Goal: Check status

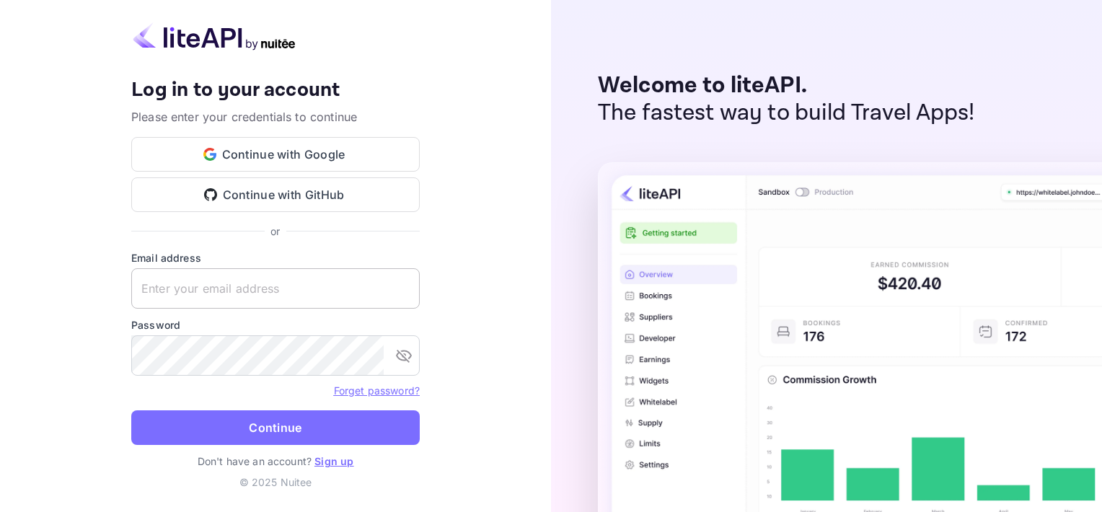
click at [200, 294] on input "text" at bounding box center [275, 288] width 289 height 40
type input "[EMAIL_ADDRESS][DOMAIN_NAME]"
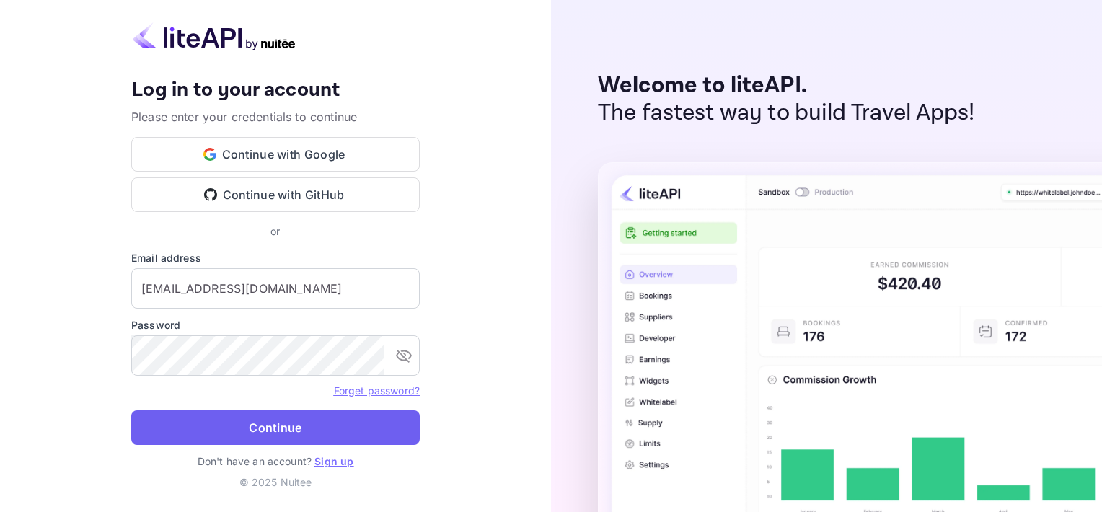
click at [335, 426] on button "Continue" at bounding box center [275, 428] width 289 height 35
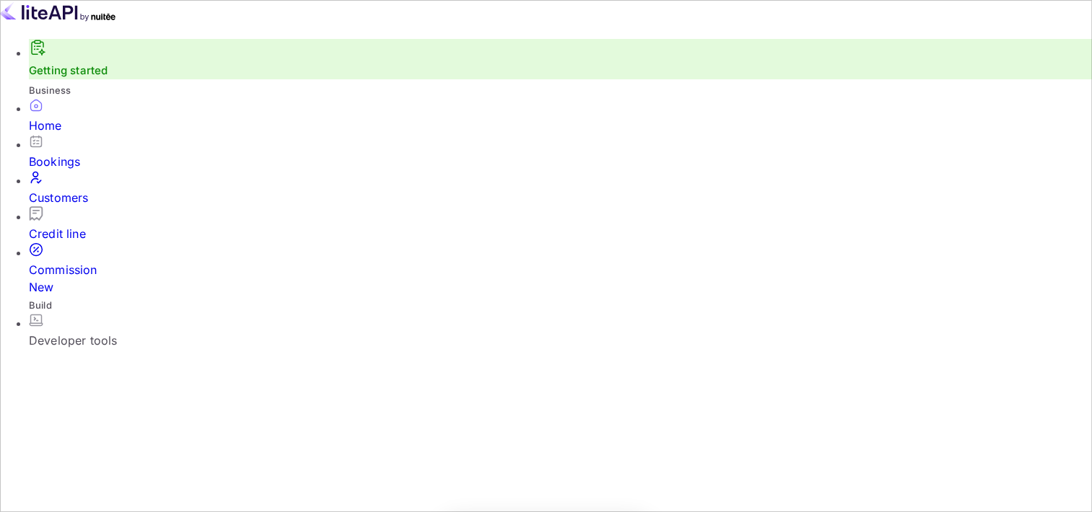
scroll to position [224, 269]
click at [65, 170] on div "Bookings" at bounding box center [560, 161] width 1063 height 17
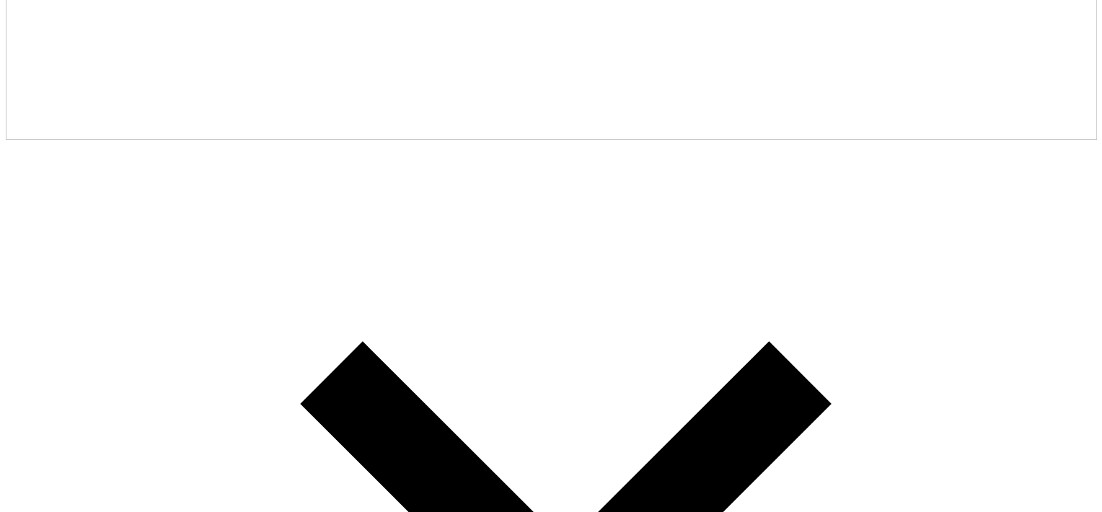
scroll to position [84, 0]
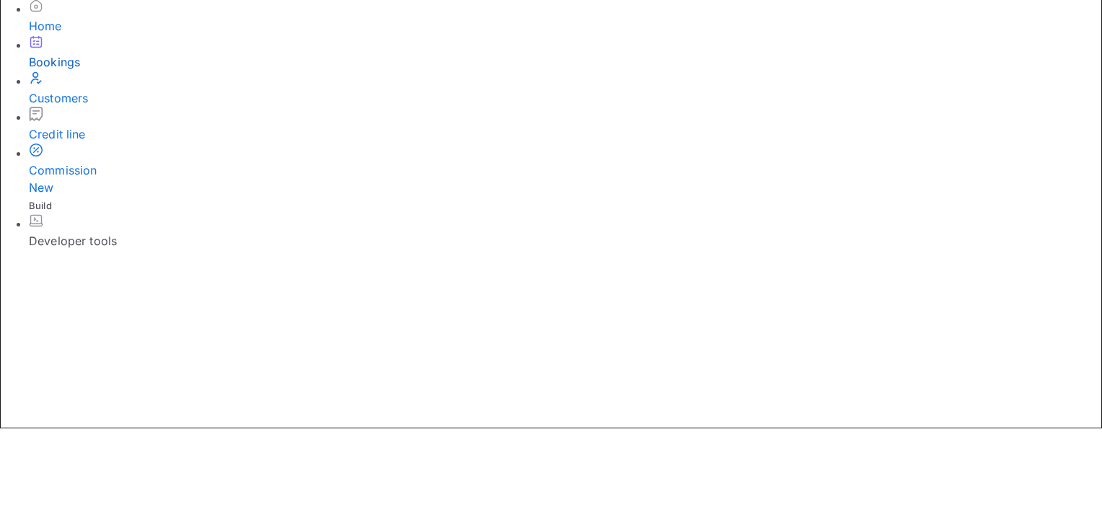
paste input "Senator [PERSON_NAME]"
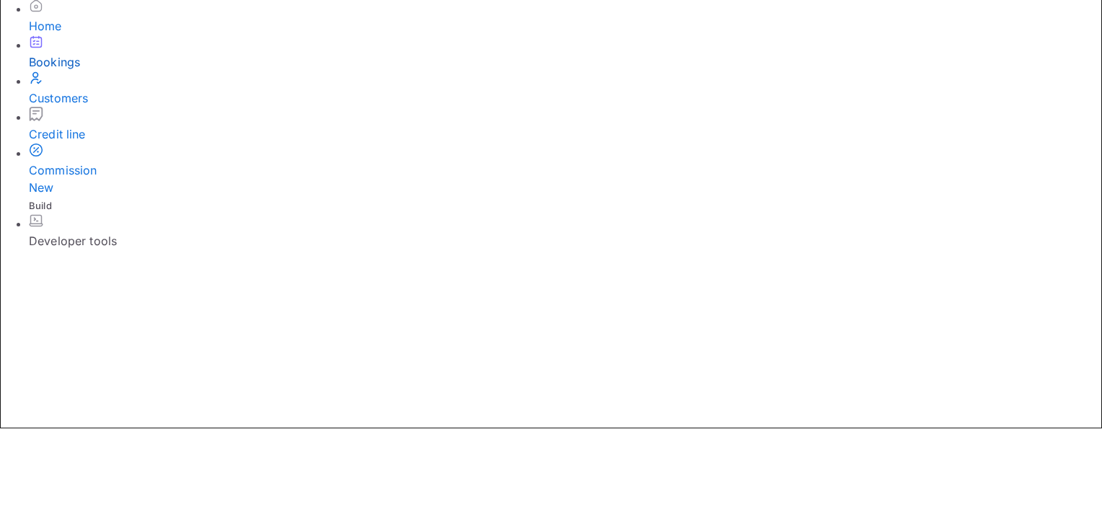
type input "Senator [PERSON_NAME]"
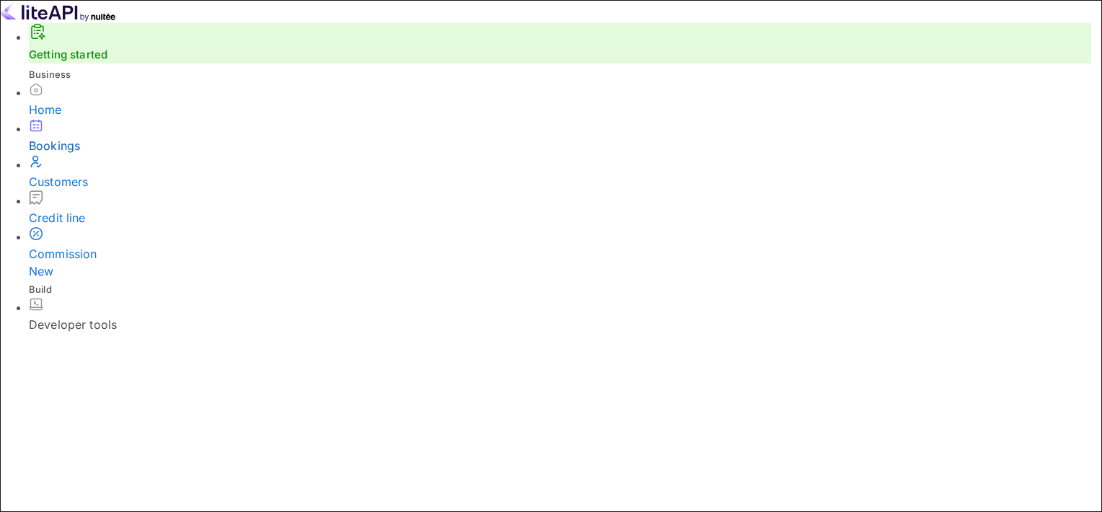
type input "[DATE]"
